Goal: Use online tool/utility: Utilize a website feature to perform a specific function

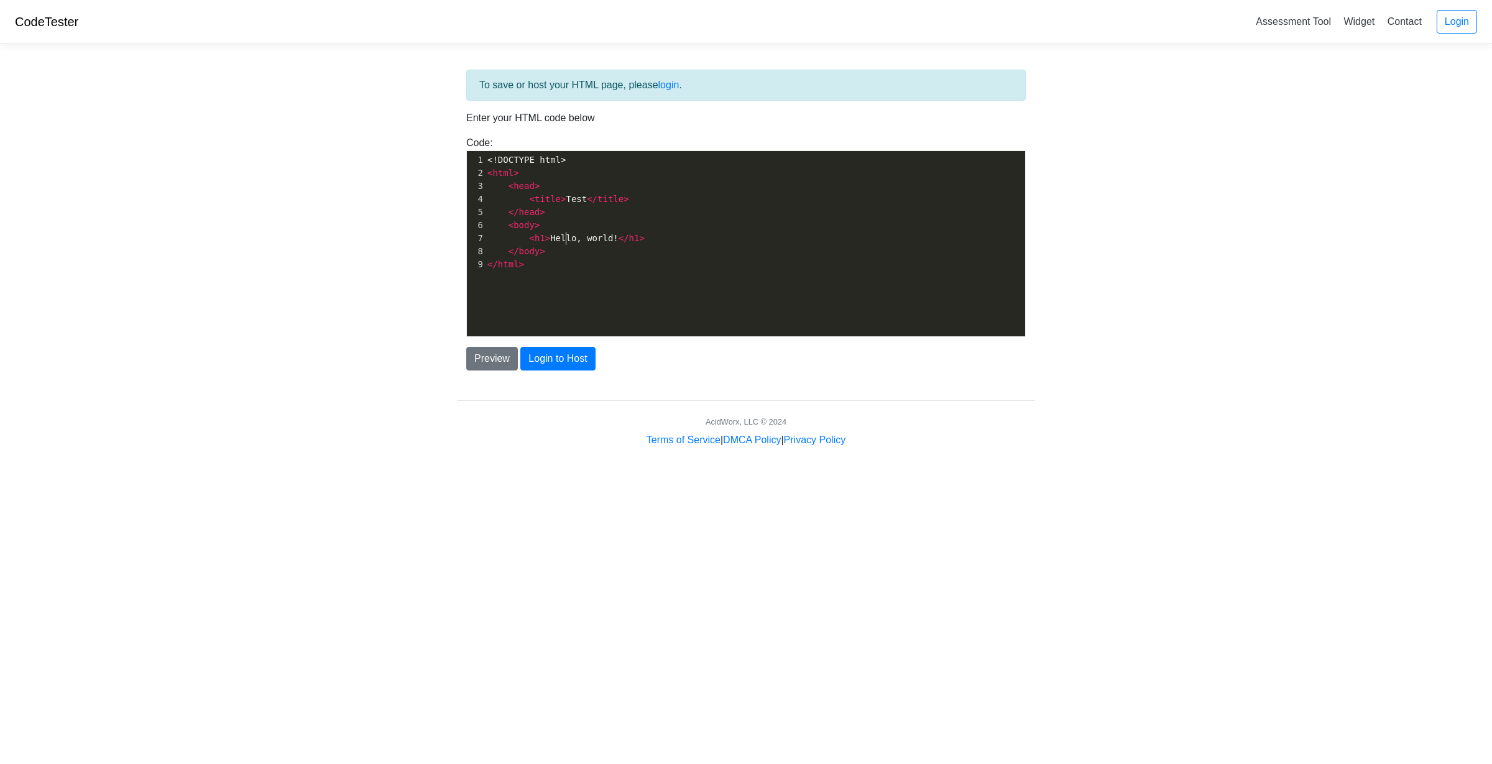
click at [564, 240] on span "< h1 > Hello, world! </ h1 >" at bounding box center [565, 238] width 157 height 10
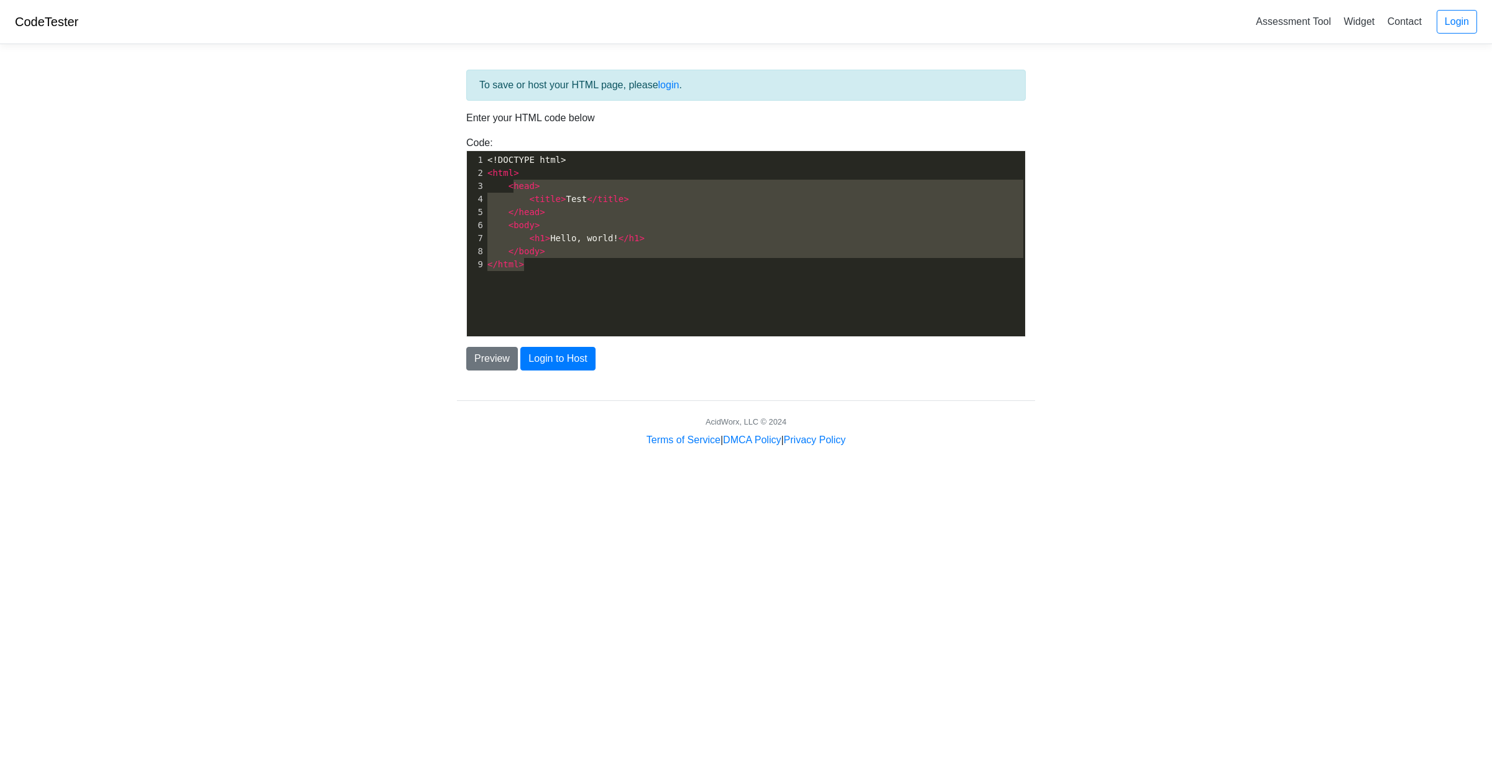
type textarea "> <head> <title>Test</title> </head> <body> <h1>Hello, world!</h1> </body> </ht…"
drag, startPoint x: 562, startPoint y: 263, endPoint x: 511, endPoint y: 175, distance: 101.9
click at [511, 175] on div "1 <!DOCTYPE html> 2 < html > 3 < head > 4 < title > Test </ title > 5 </ head >…" at bounding box center [755, 212] width 540 height 117
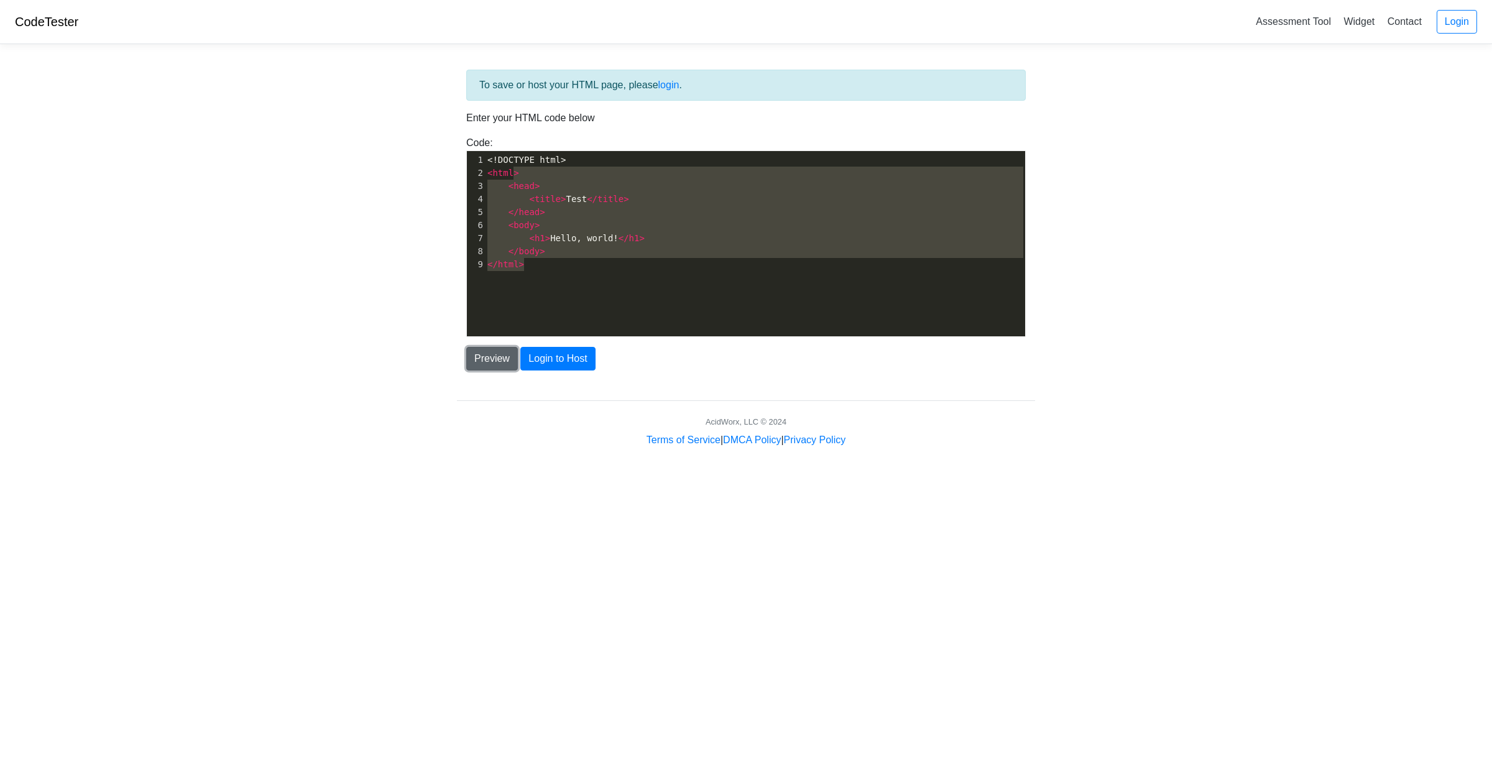
click at [469, 347] on button "Preview" at bounding box center [492, 359] width 52 height 24
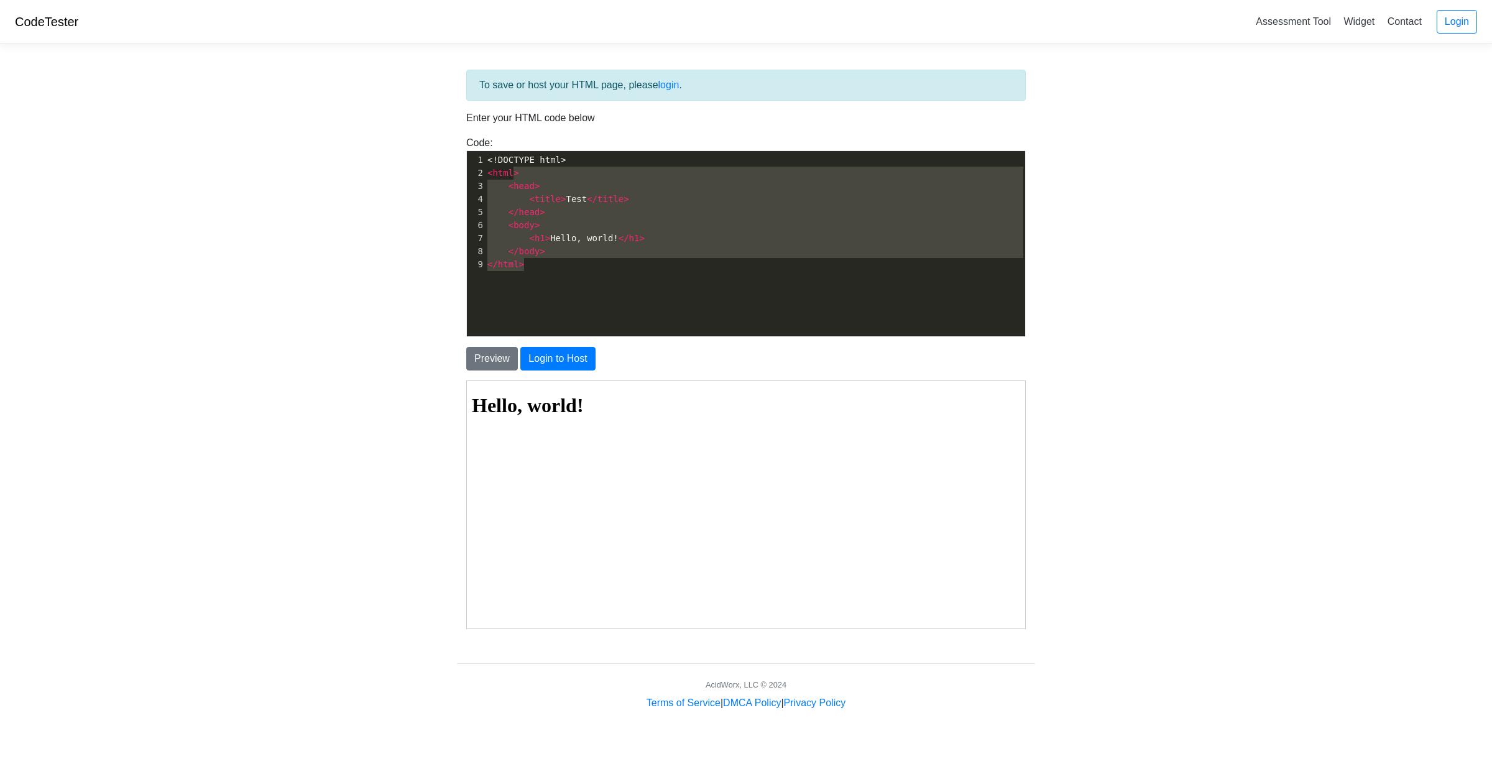
click at [563, 268] on pre "</ html >" at bounding box center [755, 264] width 540 height 13
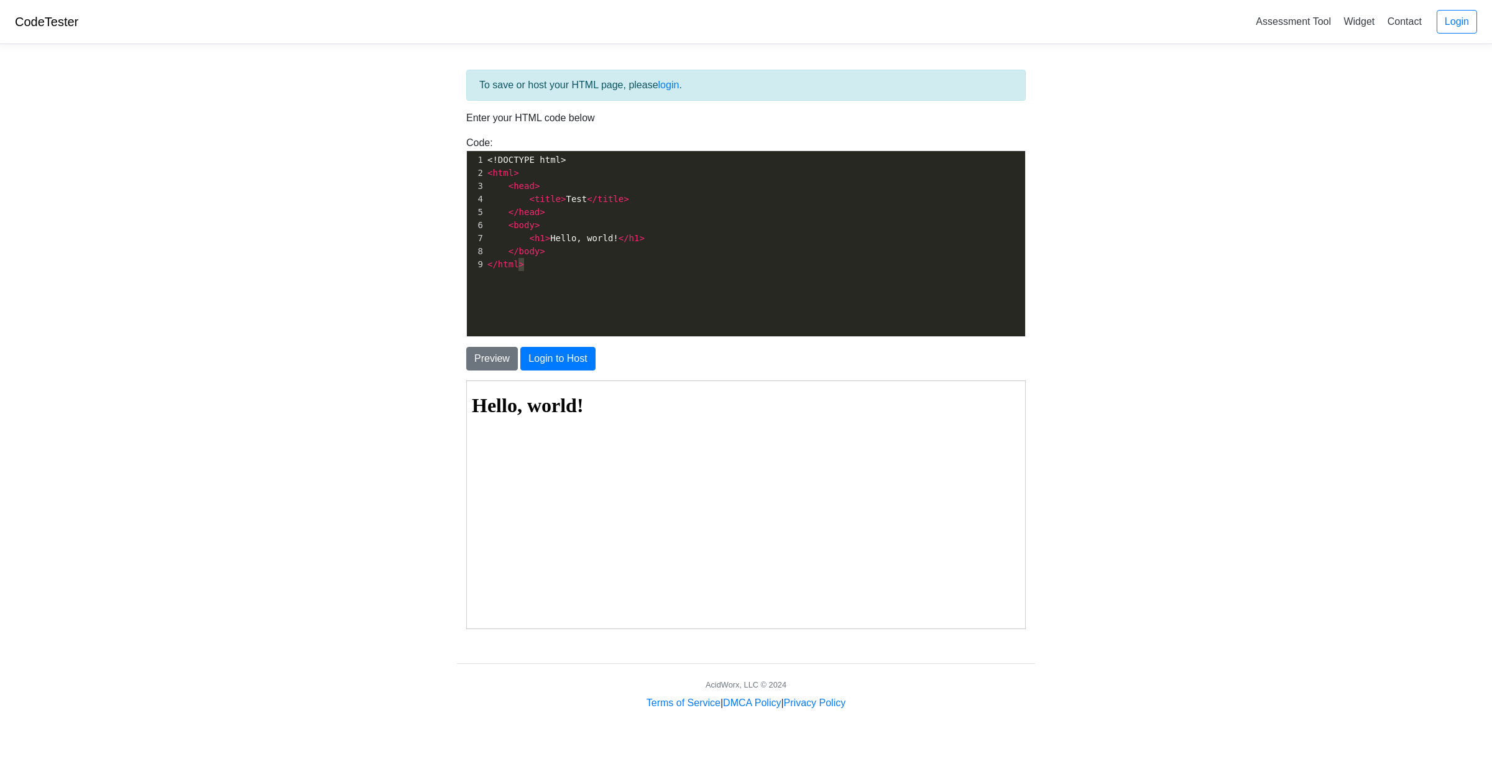
type textarea "<!DOCTYPE html> <html> <head> <title>Test</title> </head> <body> <h1>Hello, wor…"
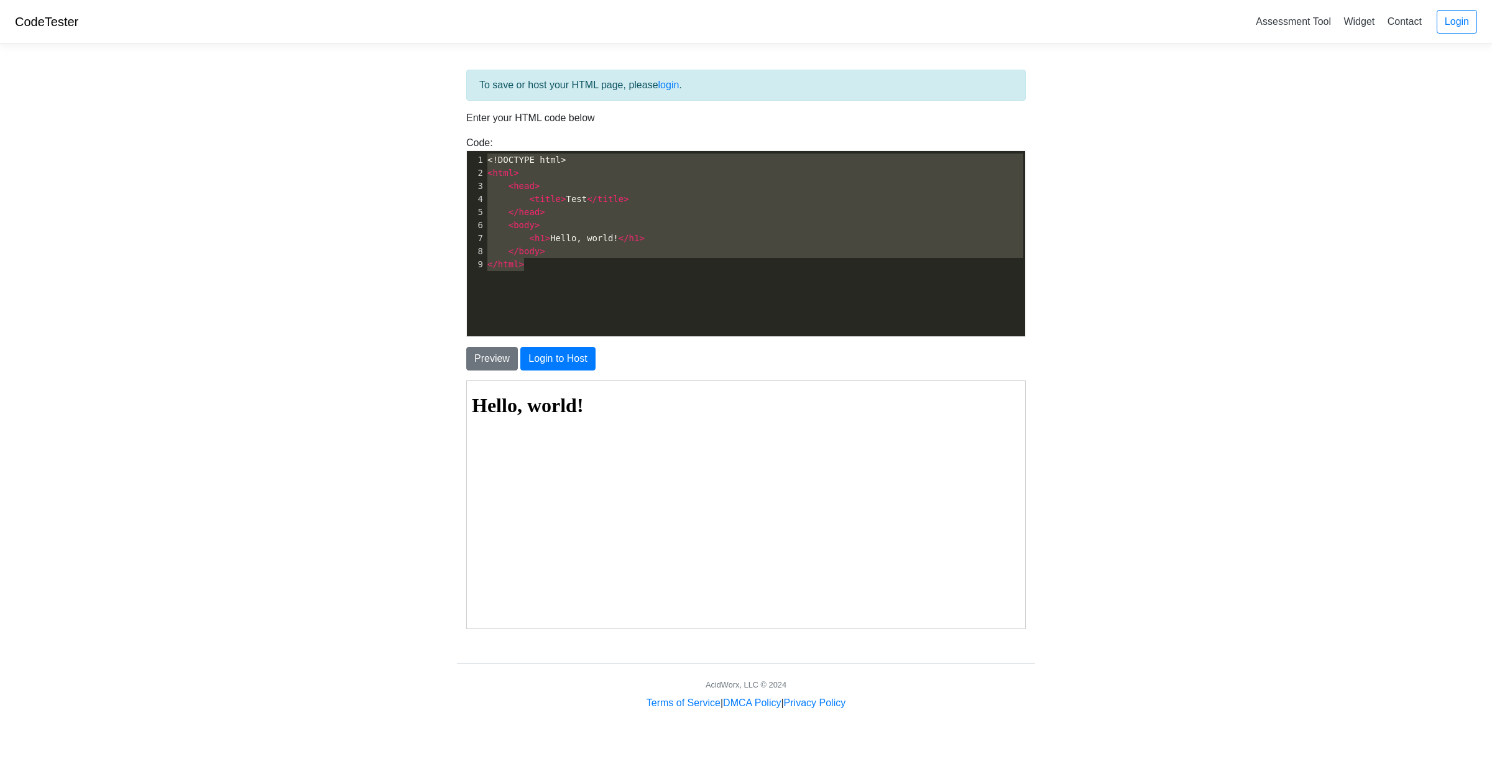
drag, startPoint x: 563, startPoint y: 268, endPoint x: 401, endPoint y: 124, distance: 216.2
click at [401, 124] on body "CodeTester Assessment Tool Widget Contact Login To save or host your HTML page,…" at bounding box center [746, 355] width 1492 height 710
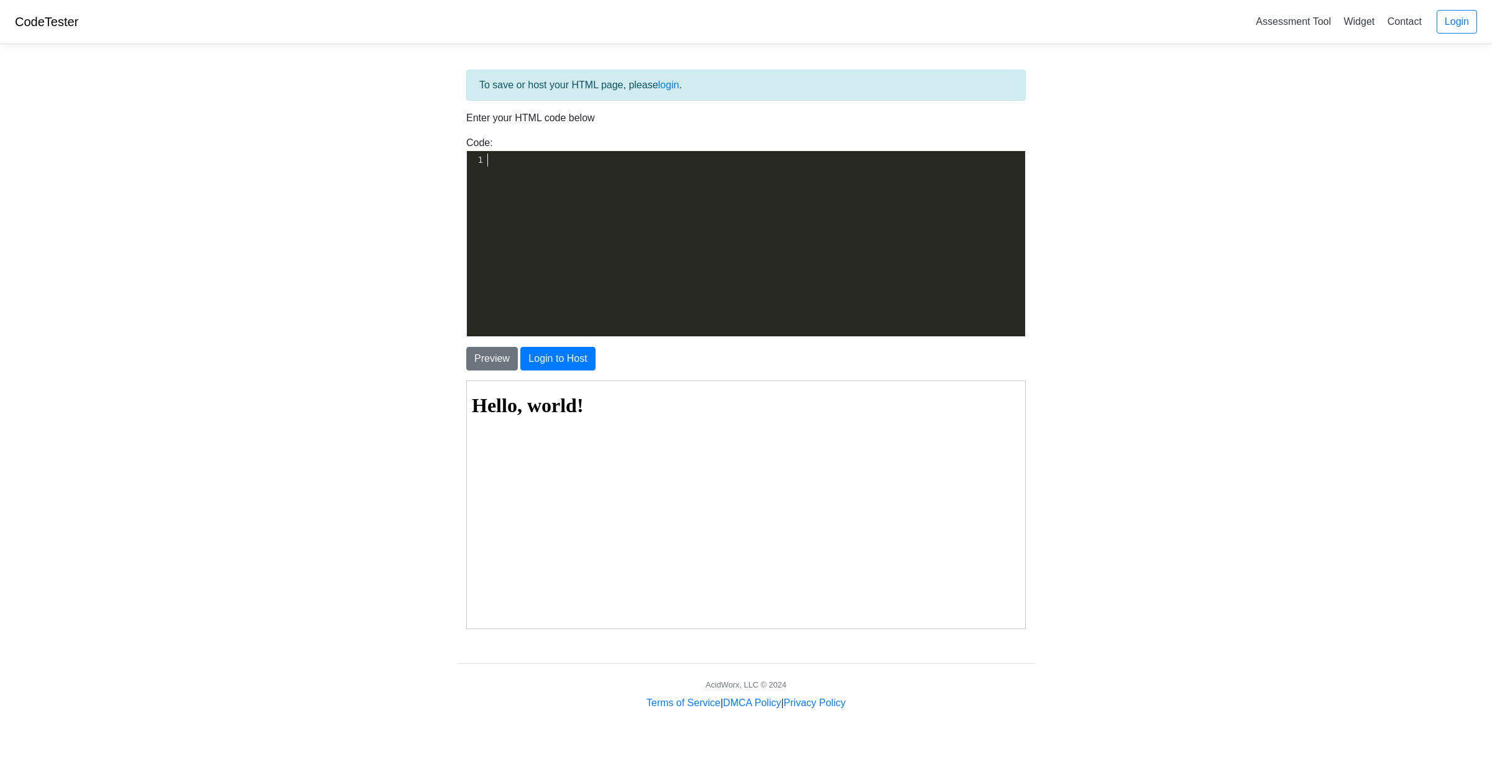
type textarea "​"
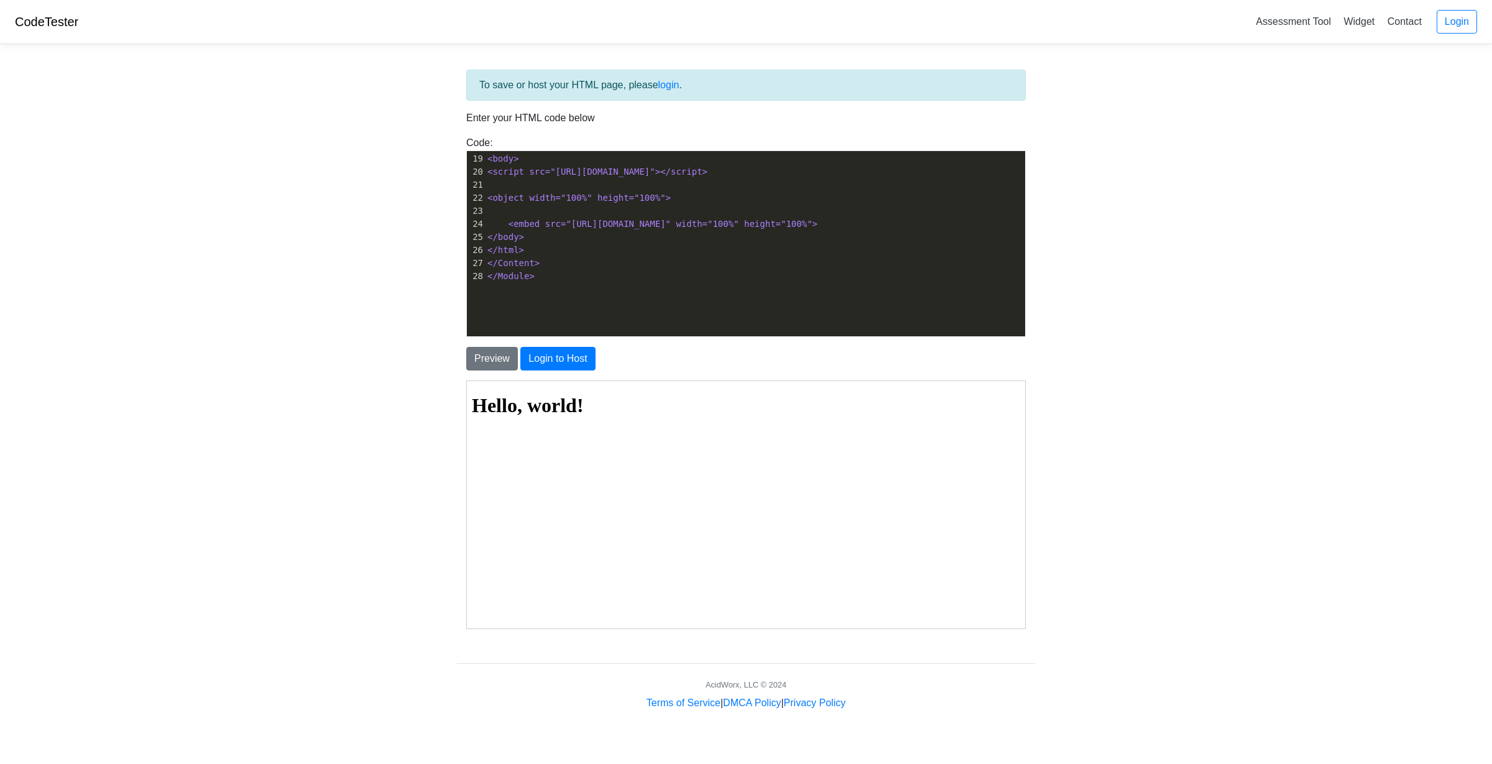
scroll to position [250, 0]
click at [493, 359] on button "Preview" at bounding box center [492, 359] width 52 height 24
click at [694, 404] on html at bounding box center [745, 392] width 558 height 24
click at [551, 356] on button "Login to Host" at bounding box center [557, 359] width 75 height 24
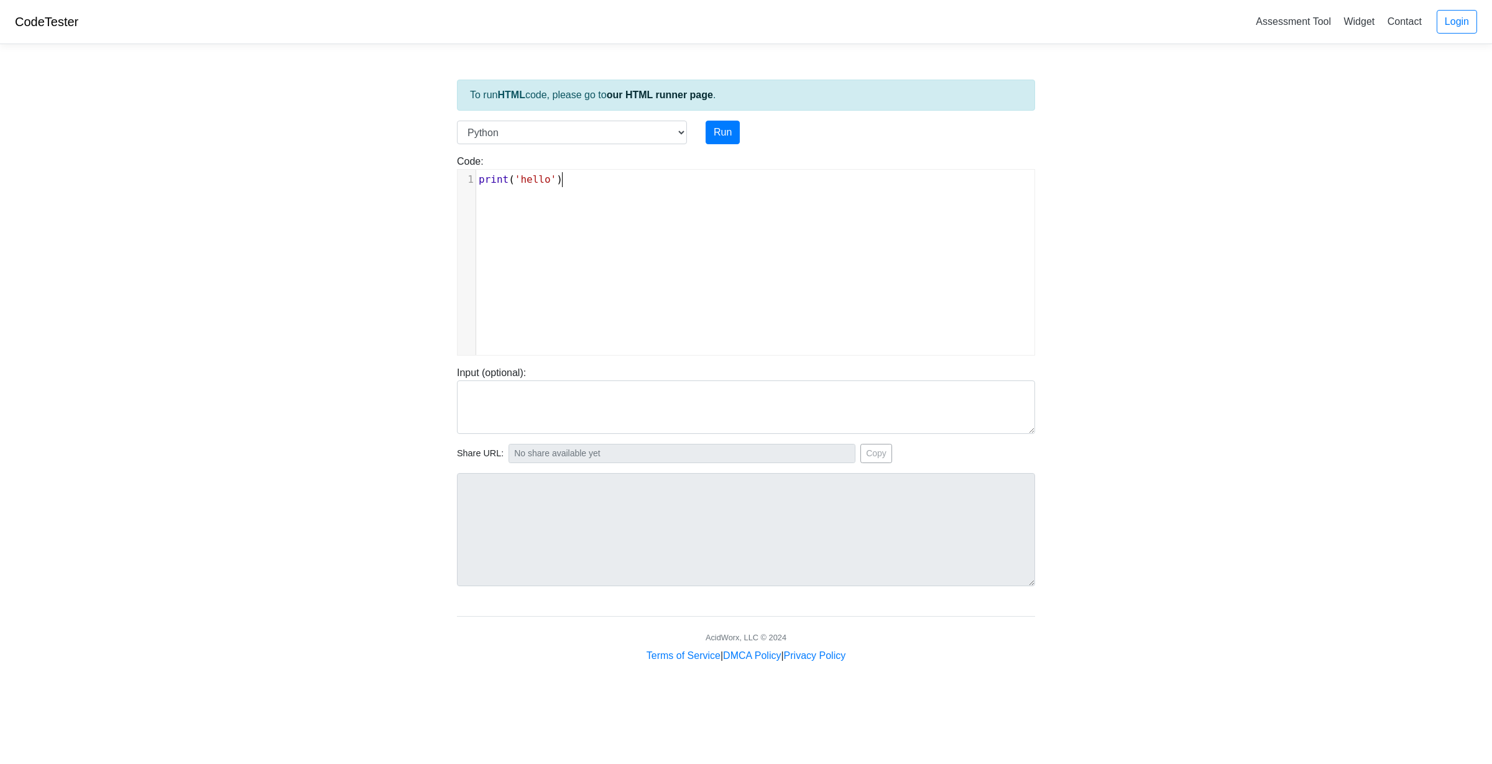
scroll to position [5, 0]
click at [569, 175] on pre "print ( 'hello' )" at bounding box center [755, 179] width 558 height 15
type textarea "​"
paste textarea
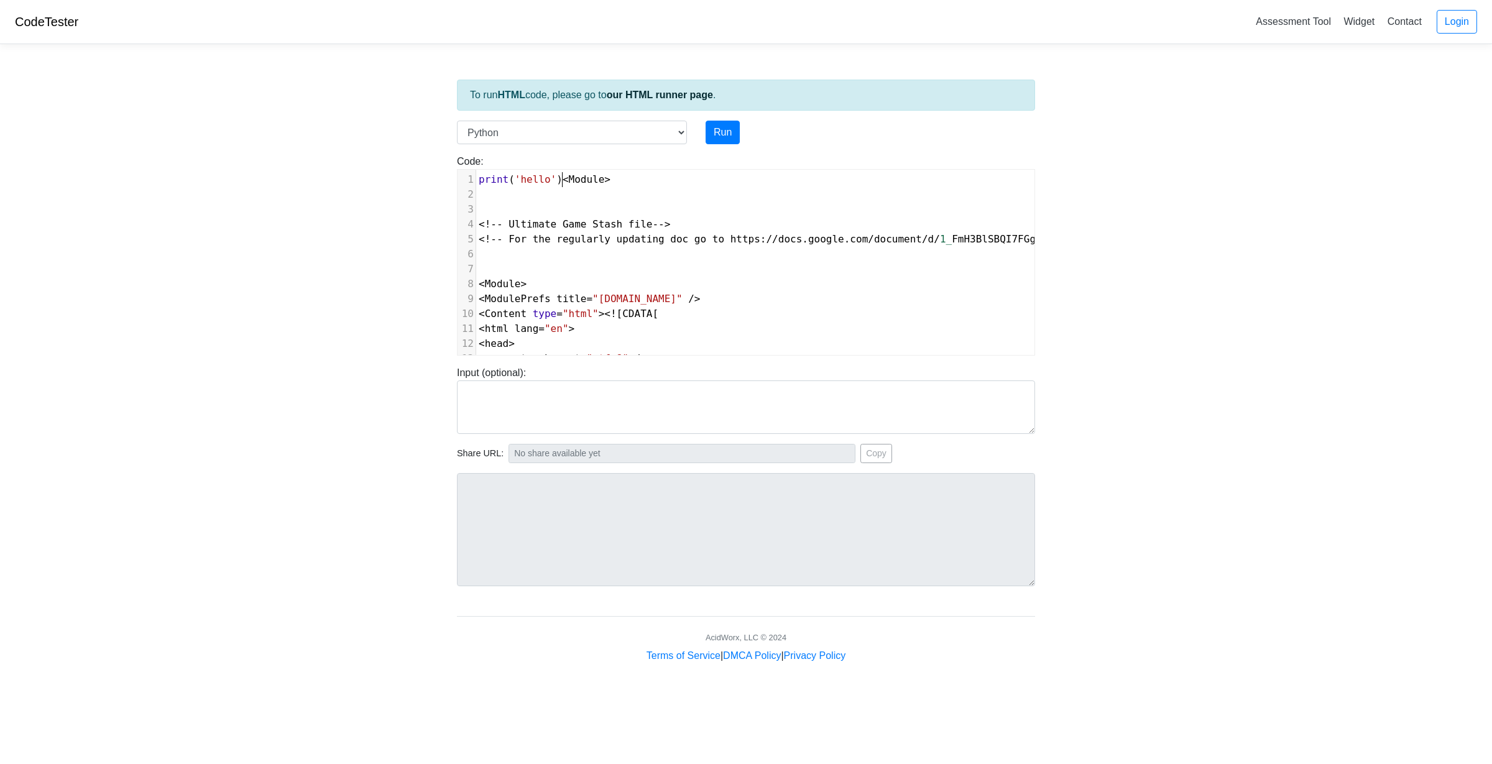
type textarea "print('hello')"
drag, startPoint x: 562, startPoint y: 180, endPoint x: 39, endPoint y: 155, distance: 523.3
click at [39, 155] on body "CodeTester Assessment Tool Widget Contact Login To run HTML code, please go to …" at bounding box center [746, 331] width 1492 height 663
click at [625, 132] on select "C C++ Go Java Javascript Python Ruby" at bounding box center [572, 133] width 230 height 24
click at [371, 182] on body "CodeTester Assessment Tool Widget Contact Login To run HTML code, please go to …" at bounding box center [746, 331] width 1492 height 663
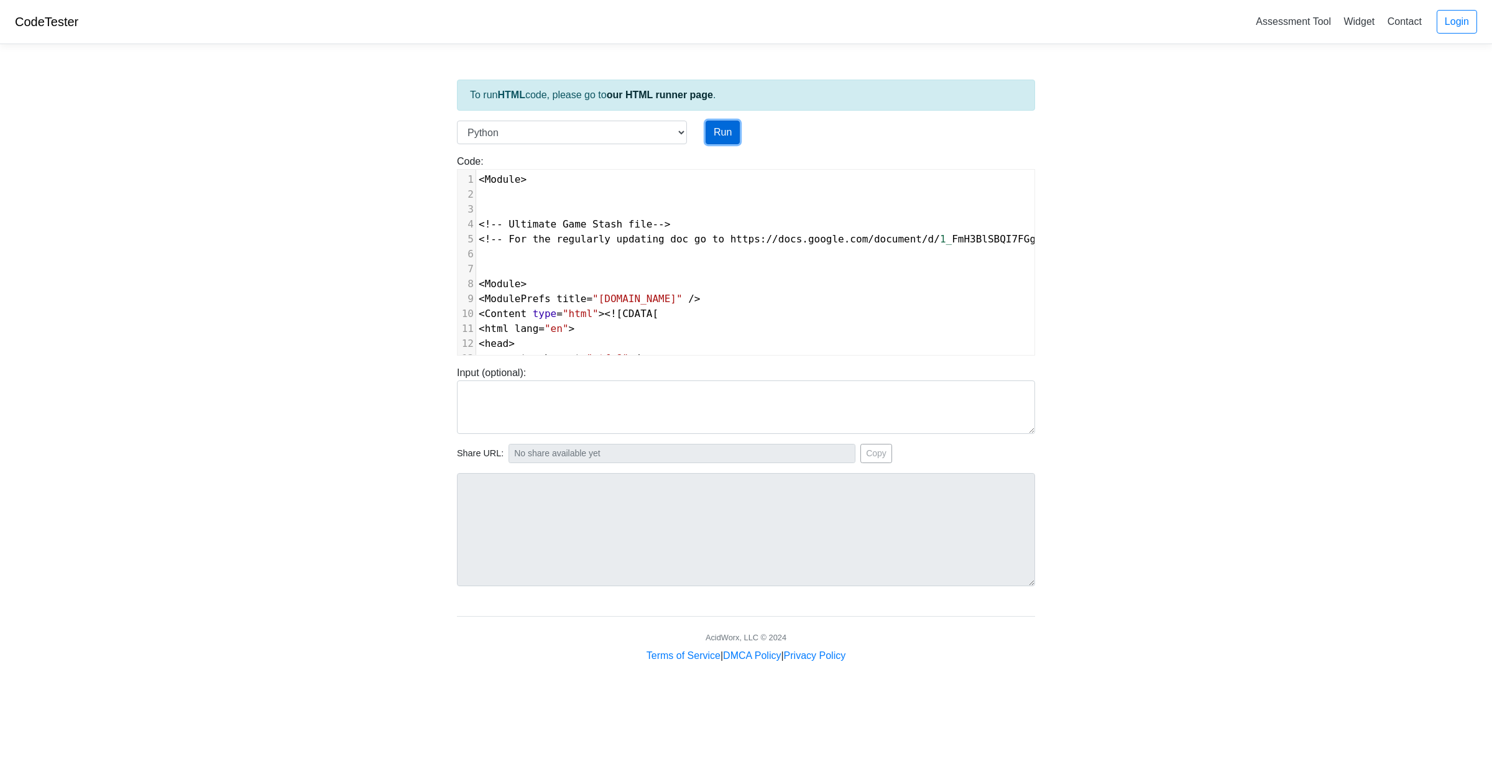
click at [721, 129] on button "Run" at bounding box center [722, 133] width 34 height 24
type input "https://codetester.io/runner?s=N8lGQMxbz2"
type textarea "Submission status: Runtime Error (NZEC) Stderr: File "script.py", line 1 <Modul…"
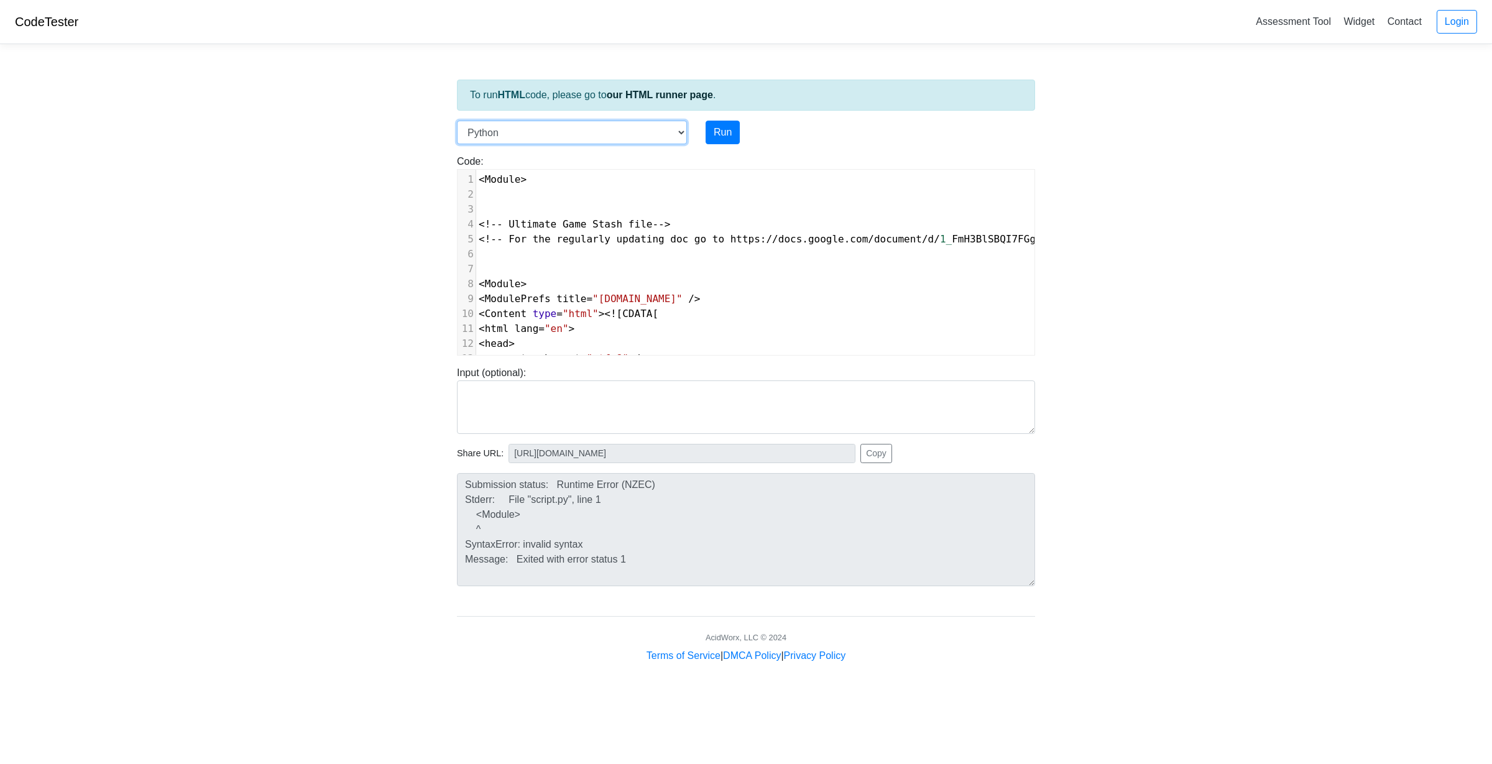
click at [536, 132] on select "C C++ Go Java Javascript Python Ruby" at bounding box center [572, 133] width 230 height 24
click at [457, 121] on select "C C++ Go Java Javascript Python Ruby" at bounding box center [572, 133] width 230 height 24
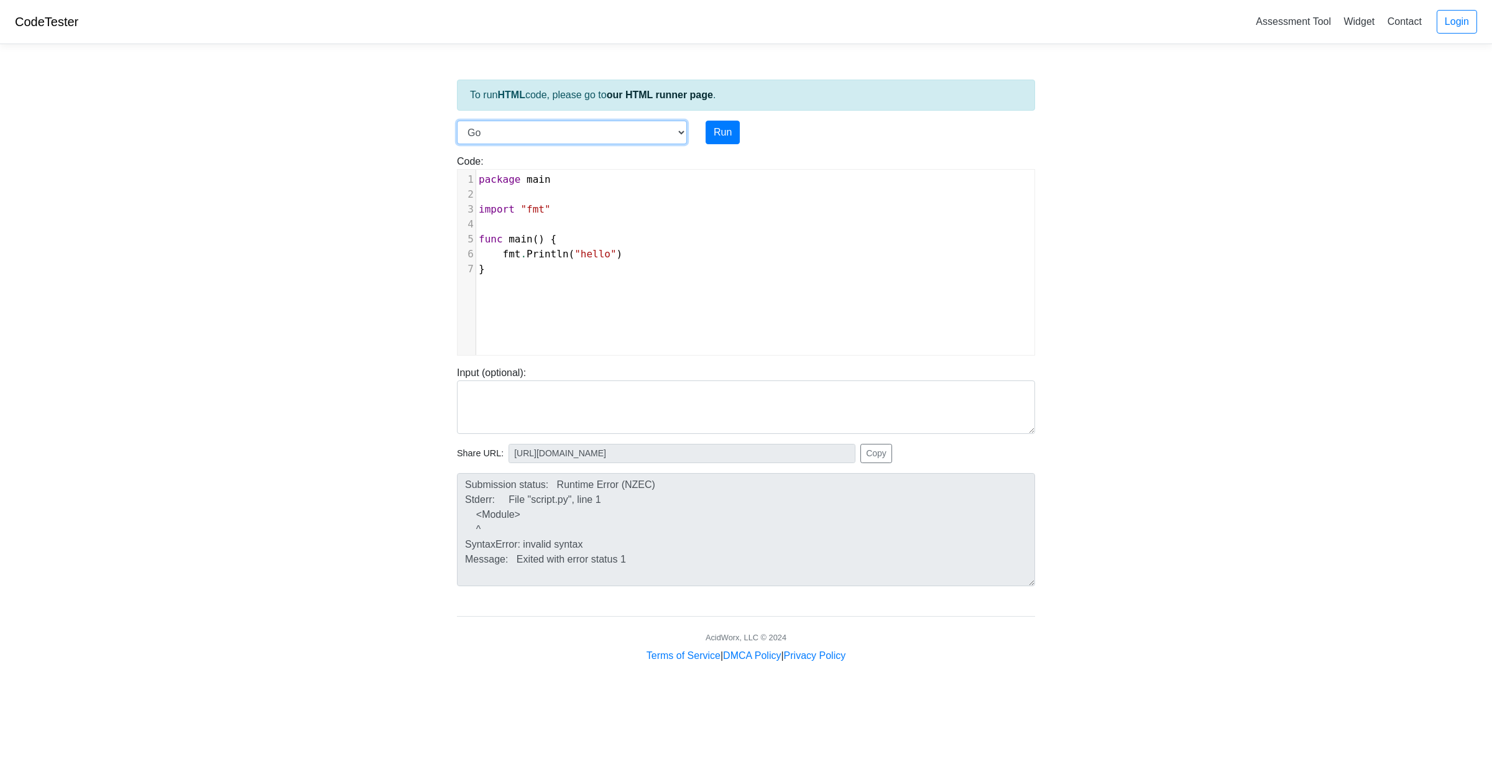
click at [525, 124] on select "C C++ Go Java Javascript Python Ruby" at bounding box center [572, 133] width 230 height 24
click at [457, 121] on select "C C++ Go Java Javascript Python Ruby" at bounding box center [572, 133] width 230 height 24
click at [487, 134] on select "C C++ Go Java Javascript Python Ruby" at bounding box center [572, 133] width 230 height 24
click at [457, 121] on select "C C++ Go Java Javascript Python Ruby" at bounding box center [572, 133] width 230 height 24
click at [511, 133] on select "C C++ Go Java Javascript Python Ruby" at bounding box center [572, 133] width 230 height 24
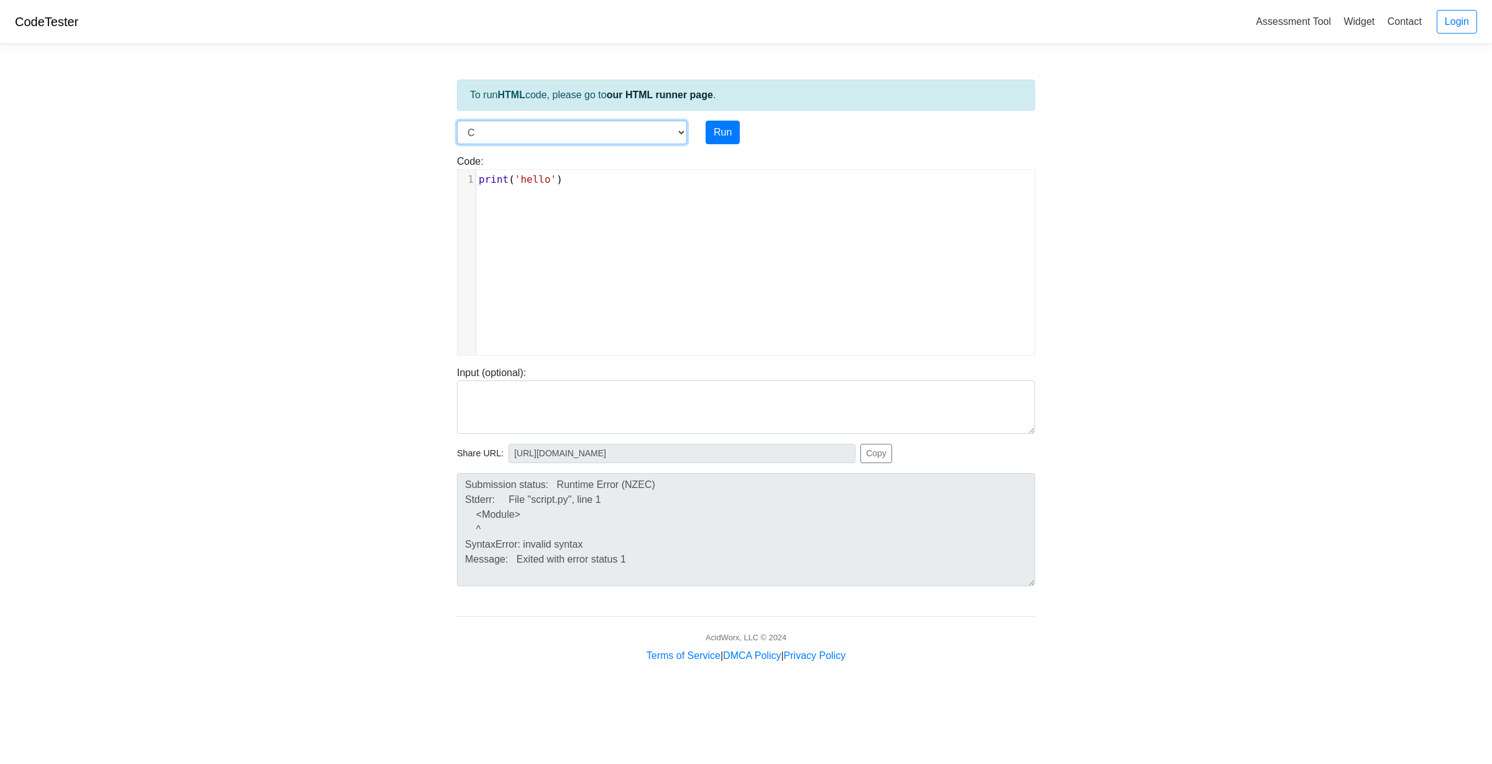
click at [457, 121] on select "C C++ Go Java Javascript Python Ruby" at bounding box center [572, 133] width 230 height 24
click at [507, 114] on div "To run HTML code, please go to our HTML runner page . Language C C++ Go Java Ja…" at bounding box center [745, 358] width 597 height 609
click at [507, 121] on select "C C++ Go Java Javascript Python Ruby" at bounding box center [572, 133] width 230 height 24
select select "go"
click at [457, 121] on select "C C++ Go Java Javascript Python Ruby" at bounding box center [572, 133] width 230 height 24
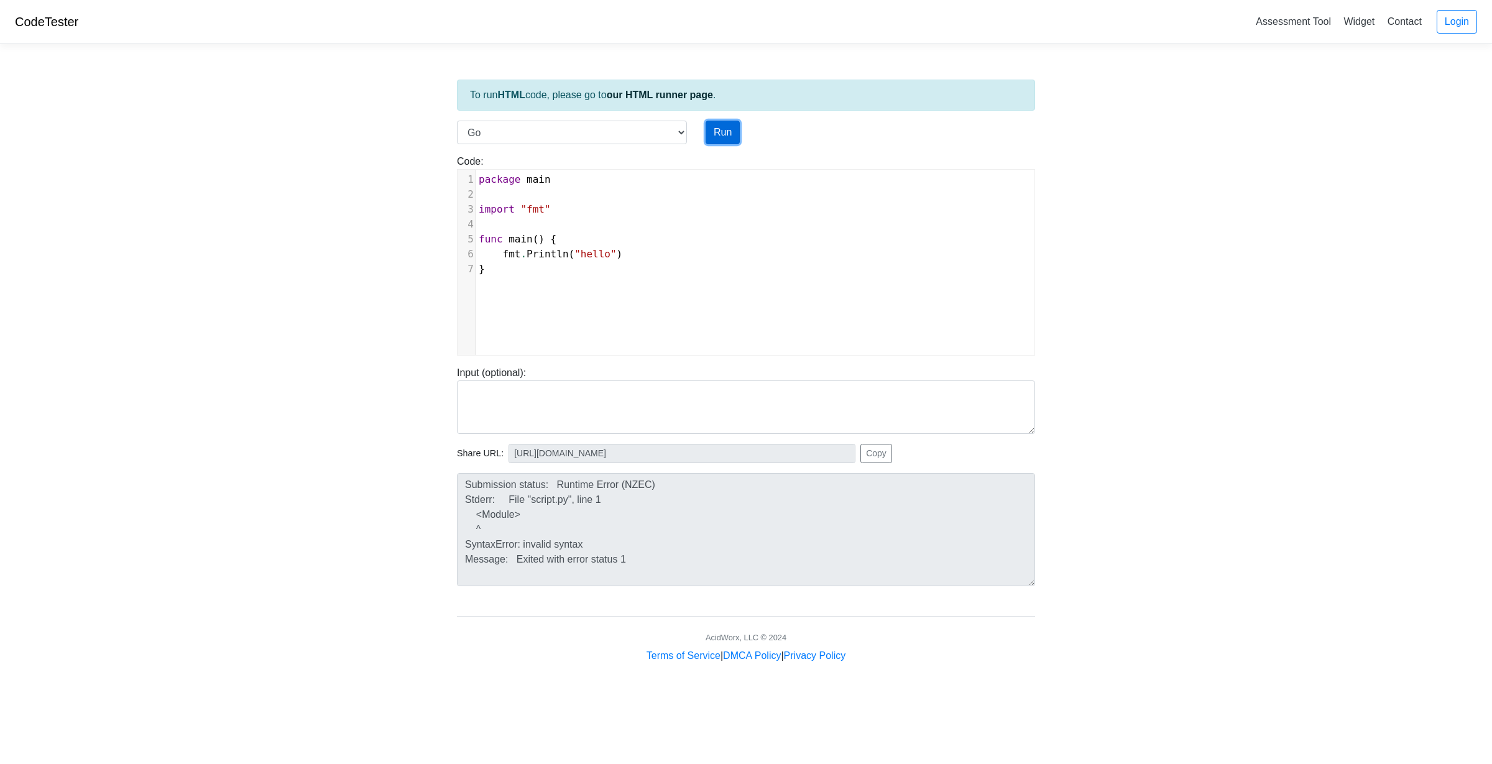
click at [706, 129] on button "Run" at bounding box center [722, 133] width 34 height 24
type input "https://codetester.io/runner?s=4QXOOMZ1X0"
type textarea "Stdout: hello"
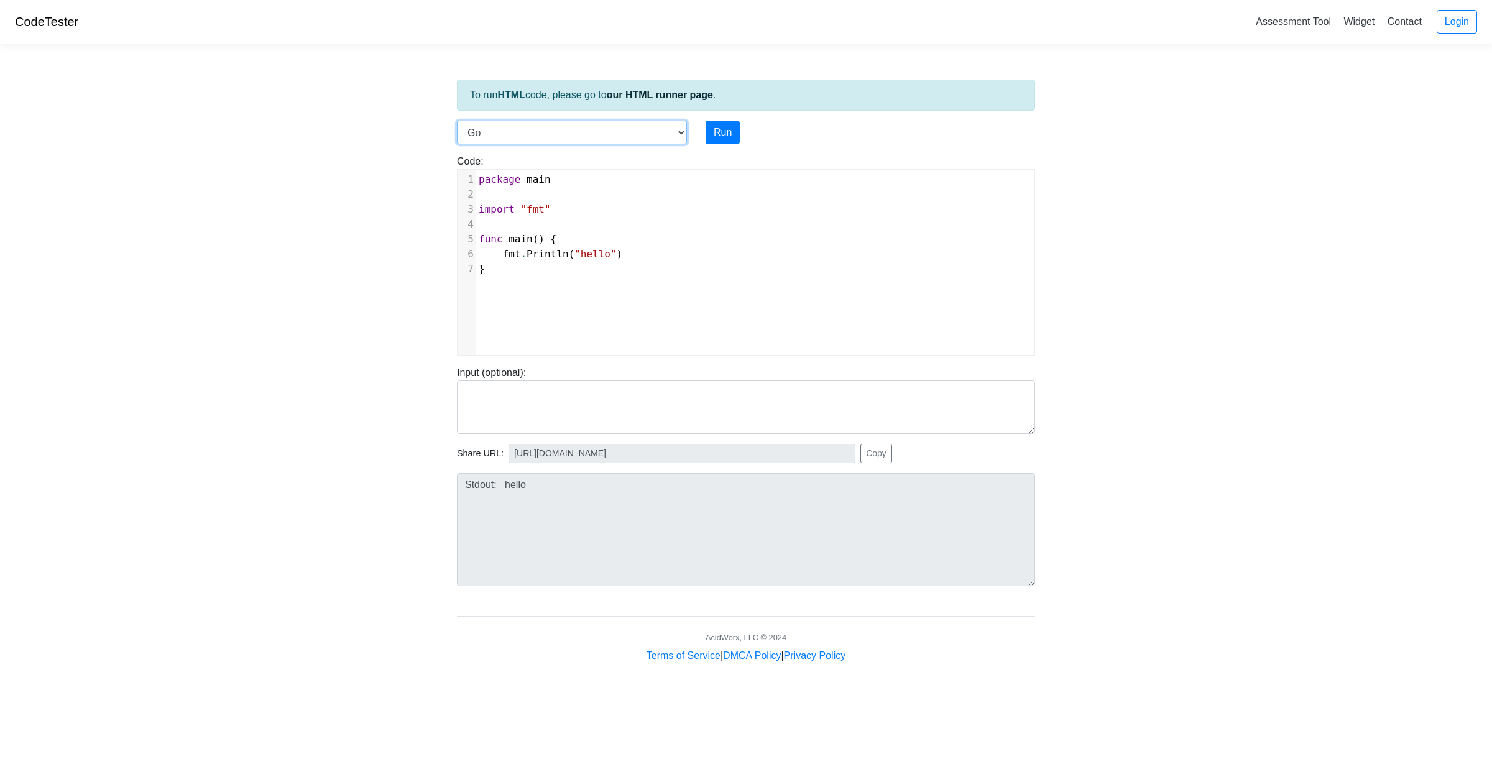
click at [581, 131] on select "C C++ Go Java Javascript Python Ruby" at bounding box center [572, 133] width 230 height 24
select select "java"
click at [457, 121] on select "C C++ Go Java Javascript Python Ruby" at bounding box center [572, 133] width 230 height 24
click at [710, 131] on button "Run" at bounding box center [722, 133] width 34 height 24
type input "https://codetester.io/runner?s=woXvBPyoX6"
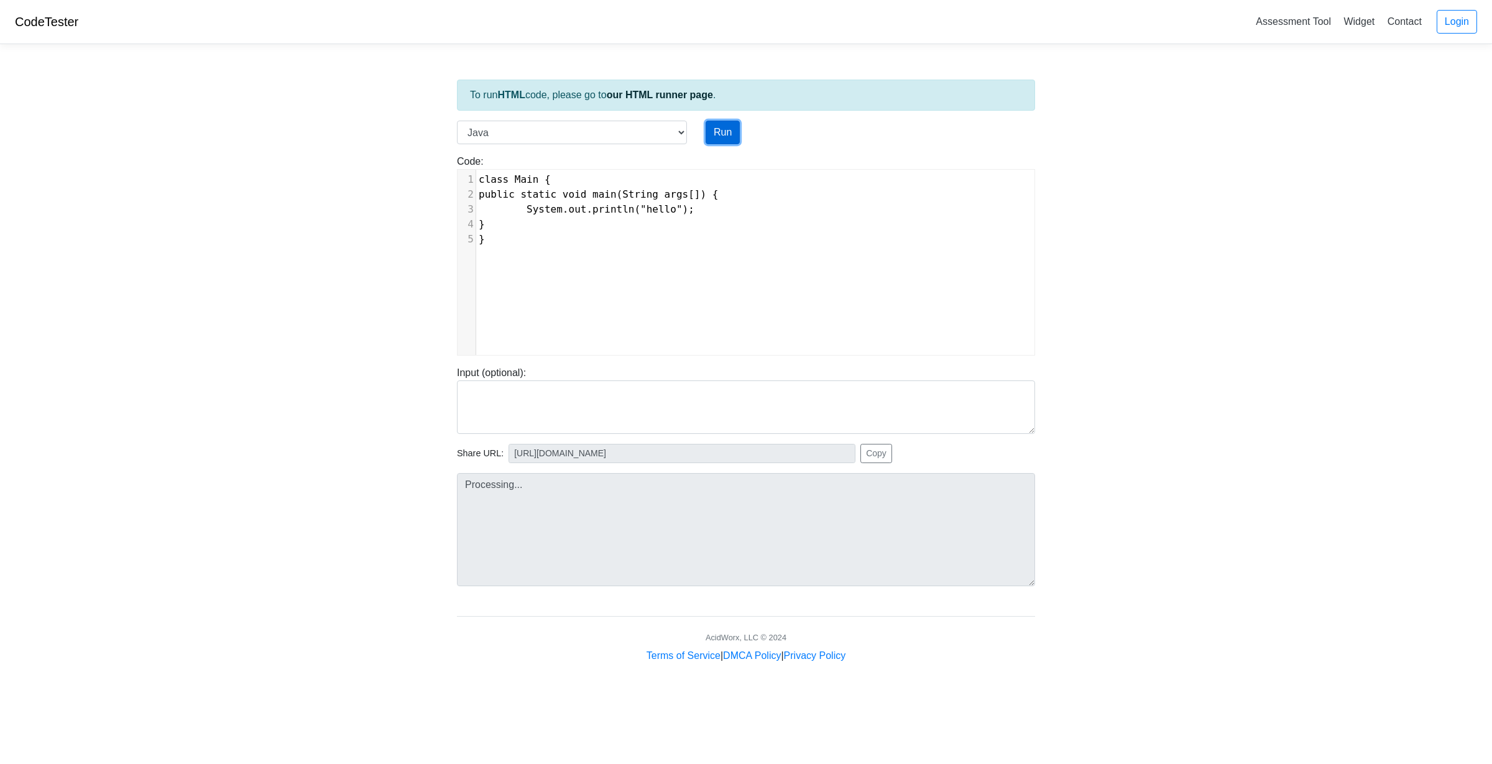
type textarea "Stdout: hello"
click at [605, 106] on div "To run HTML code, please go to our HTML runner page ." at bounding box center [746, 95] width 578 height 31
click at [564, 129] on select "C C++ Go Java Javascript Python Ruby" at bounding box center [572, 133] width 230 height 24
select select "javascript"
click at [457, 121] on select "C C++ Go Java Javascript Python Ruby" at bounding box center [572, 133] width 230 height 24
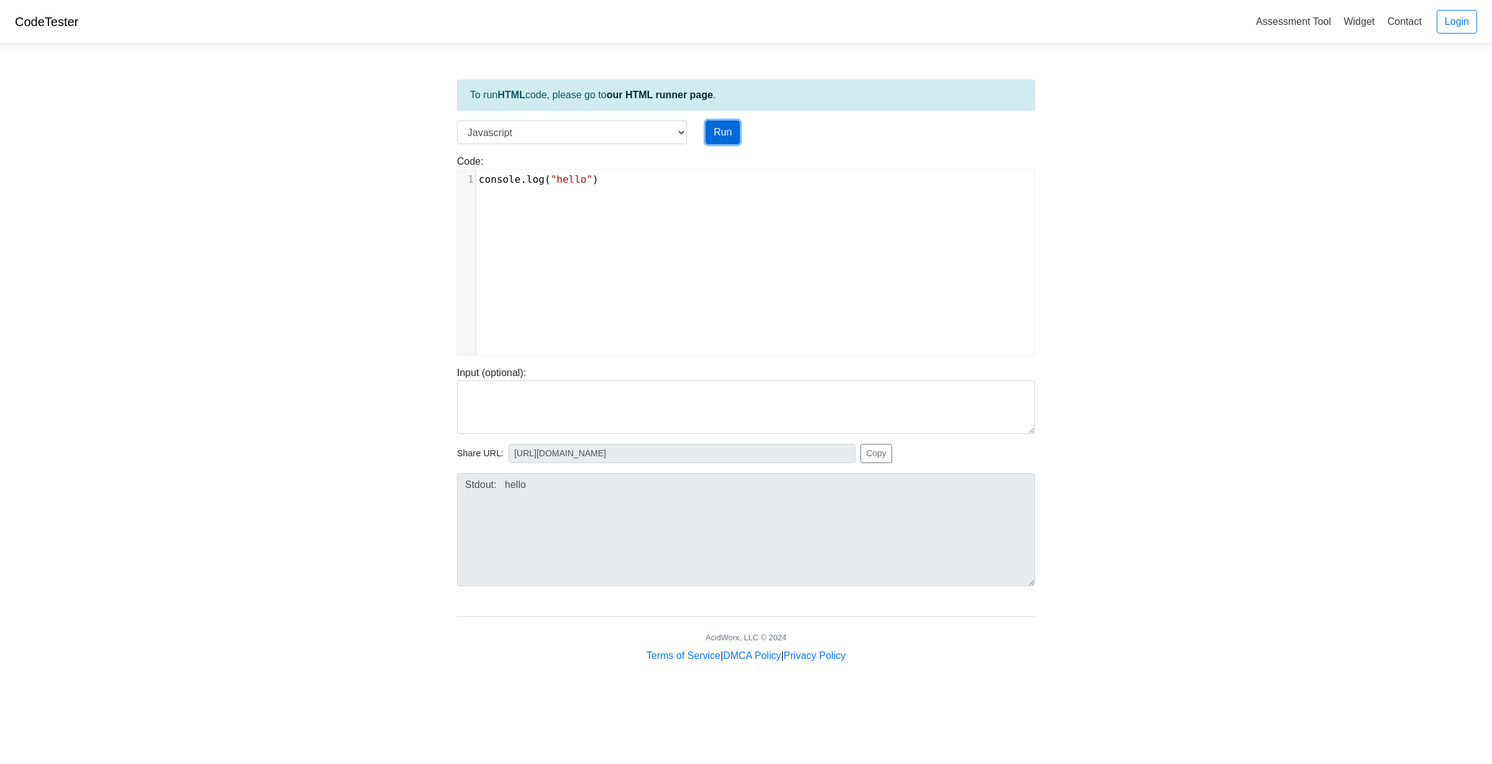
click at [723, 126] on button "Run" at bounding box center [722, 133] width 34 height 24
type input "https://codetester.io/runner?s=wBX9Z38Nz5"
type textarea "Stdout: hello"
click at [579, 131] on select "C C++ Go Java Javascript Python Ruby" at bounding box center [572, 133] width 230 height 24
select select "python"
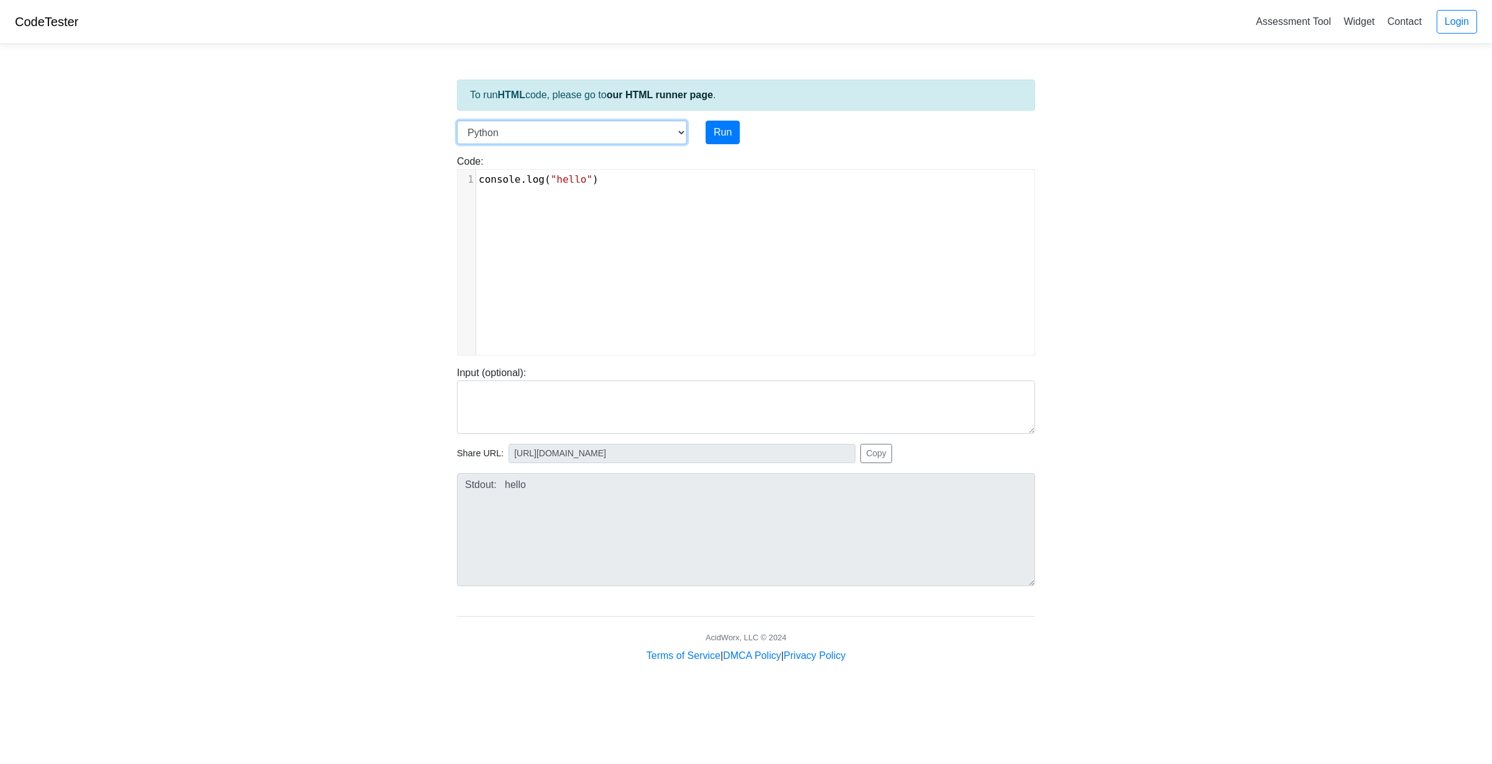
click at [457, 121] on select "C C++ Go Java Javascript Python Ruby" at bounding box center [572, 133] width 230 height 24
click at [715, 122] on button "Run" at bounding box center [722, 133] width 34 height 24
type input "https://codetester.io/runner?s=mRWZ0K2AXQ"
type textarea "Stdout: hello"
click at [498, 132] on select "C C++ Go Java Javascript Python Ruby" at bounding box center [572, 133] width 230 height 24
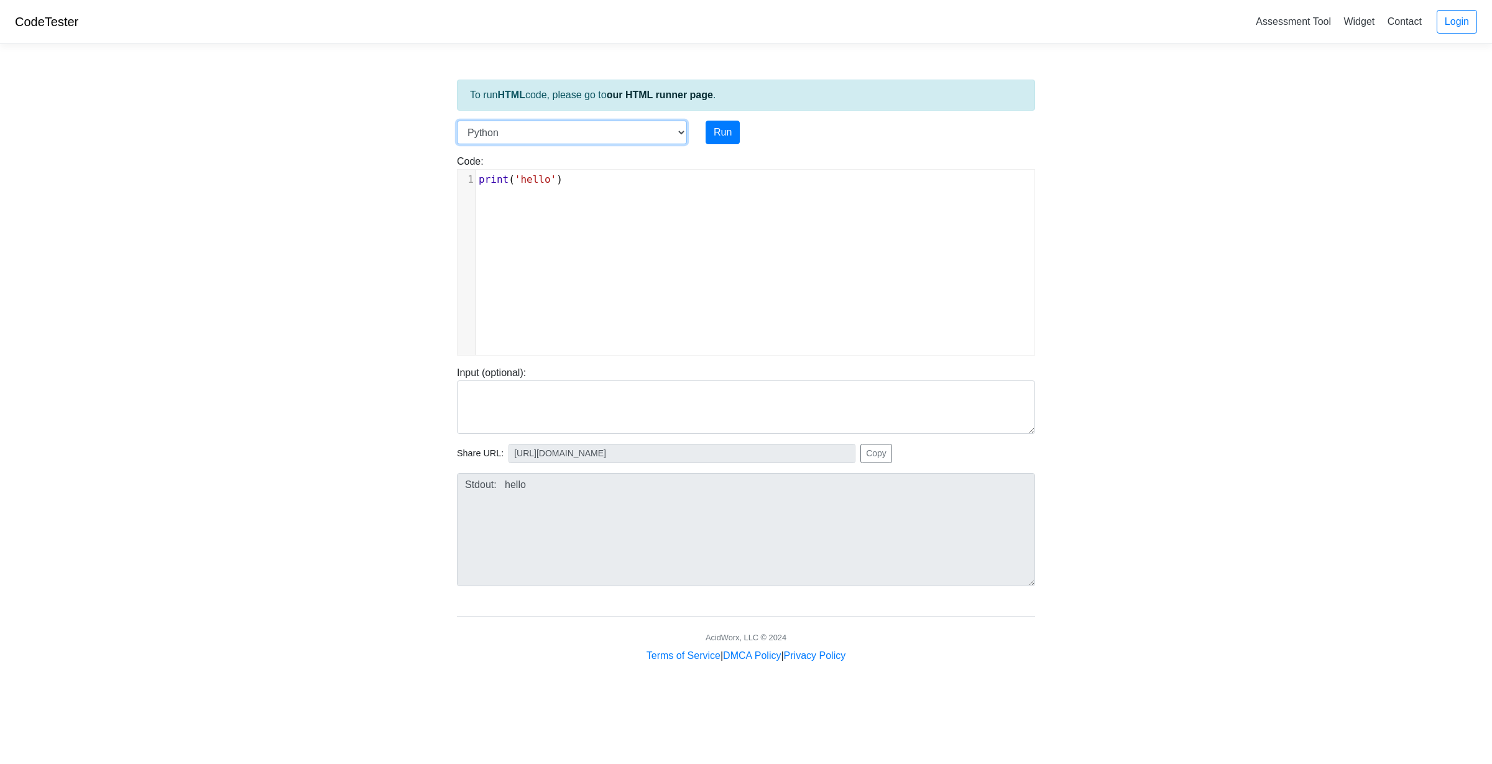
select select "ruby"
click at [457, 121] on select "C C++ Go Java Javascript Python Ruby" at bounding box center [572, 133] width 230 height 24
click at [727, 124] on button "Run" at bounding box center [722, 133] width 34 height 24
type input "https://codetester.io/runner?s=R9W550PeWx"
type textarea "Stdout: hello"
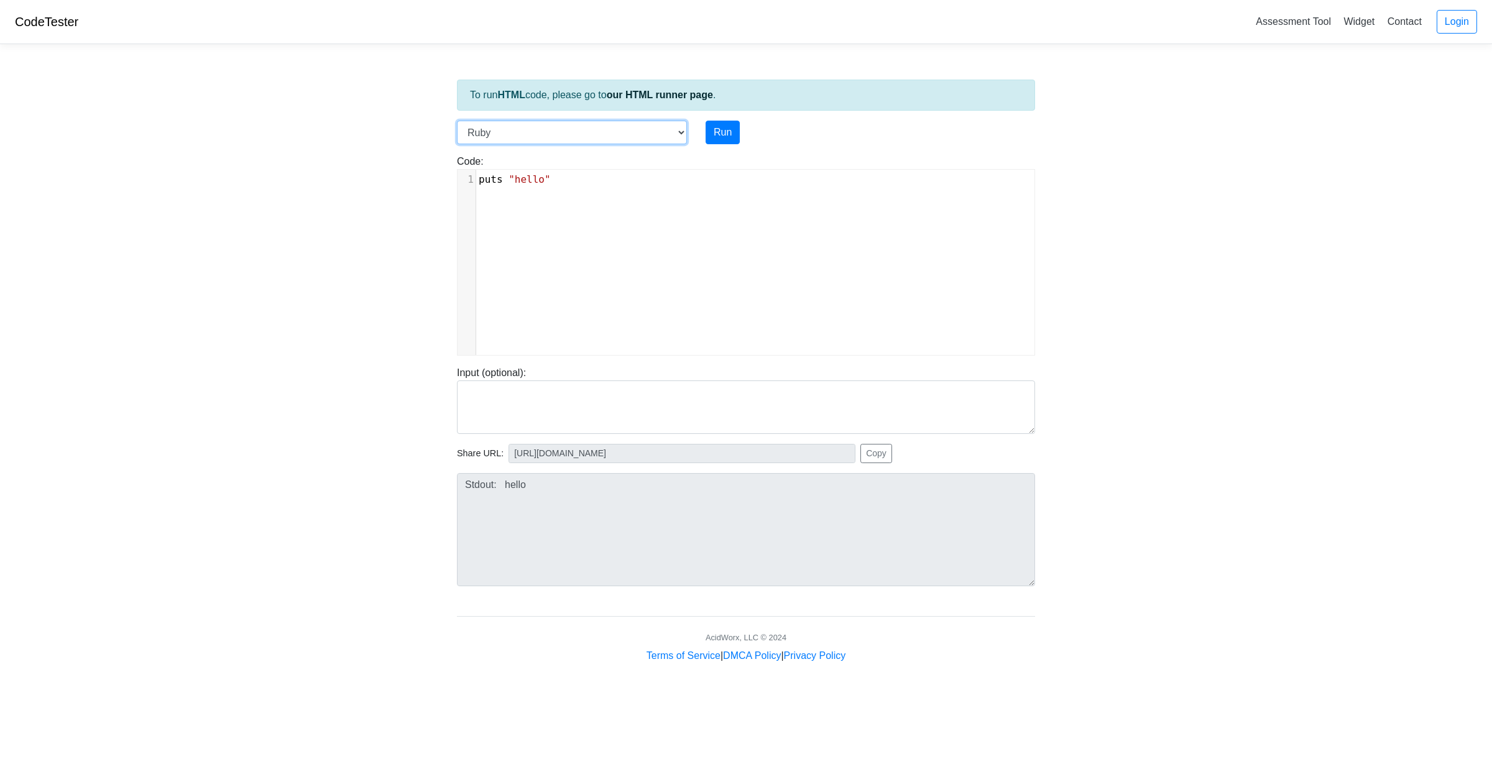
click at [619, 121] on select "C C++ Go Java Javascript Python Ruby" at bounding box center [572, 133] width 230 height 24
